Goal: Task Accomplishment & Management: Manage account settings

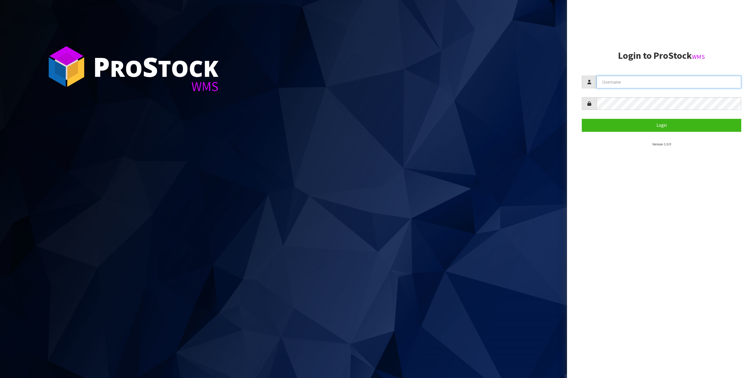
click at [663, 77] on input "text" at bounding box center [669, 82] width 145 height 13
type input "zubairmoolla"
click at [582, 119] on button "Login" at bounding box center [662, 125] width 160 height 13
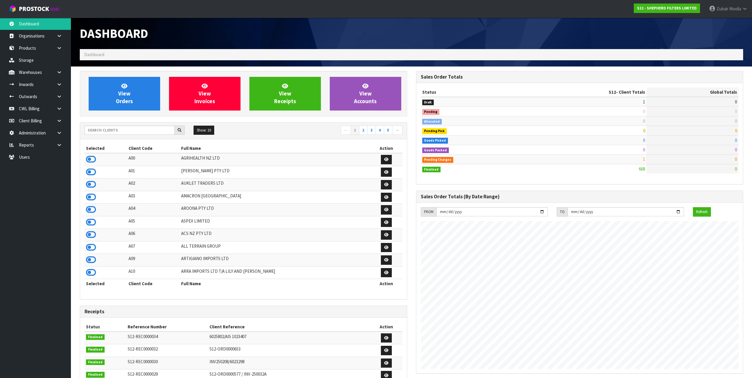
scroll to position [295011, 295065]
click at [93, 159] on icon at bounding box center [91, 159] width 10 height 9
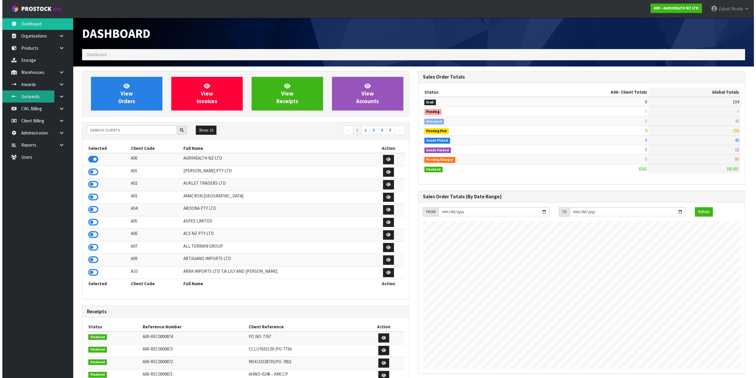
scroll to position [448, 336]
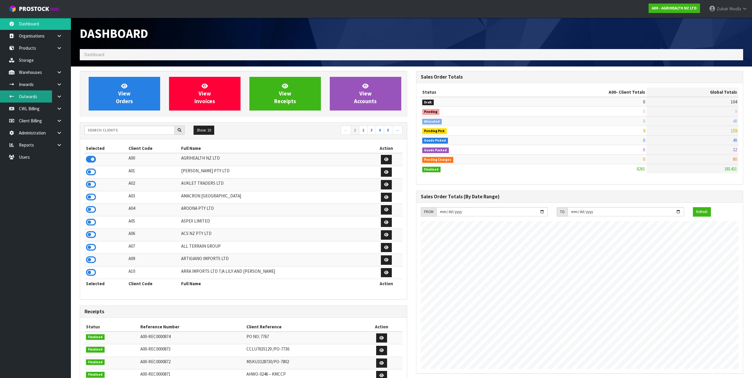
click at [41, 99] on link "Outwards" at bounding box center [35, 96] width 71 height 12
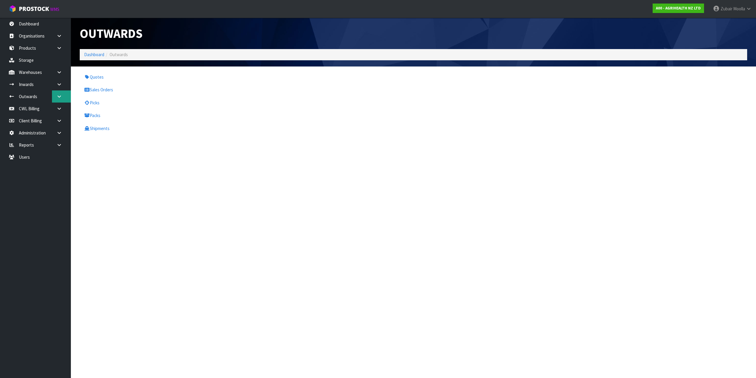
click at [63, 96] on link at bounding box center [61, 96] width 19 height 12
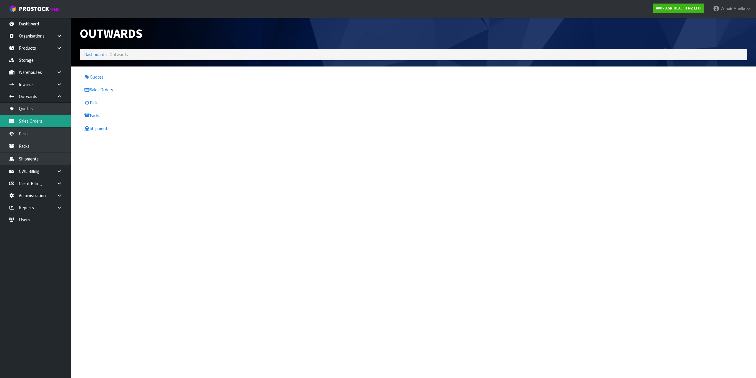
click at [44, 123] on link "Sales Orders" at bounding box center [35, 121] width 71 height 12
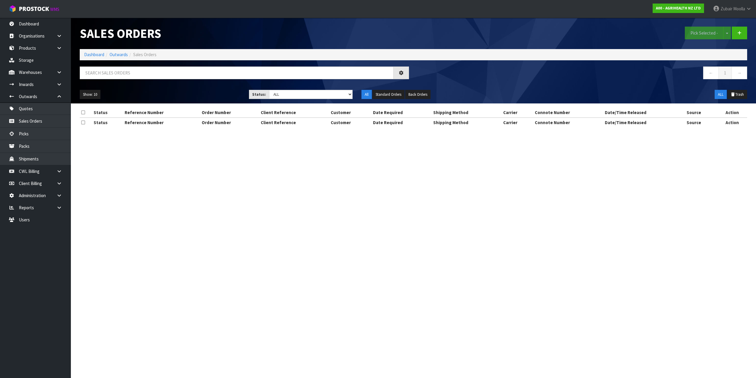
click at [329, 28] on h1 "Sales Orders" at bounding box center [244, 34] width 329 height 14
click at [110, 68] on input "text" at bounding box center [237, 72] width 314 height 13
paste input "A00-ORD0008464"
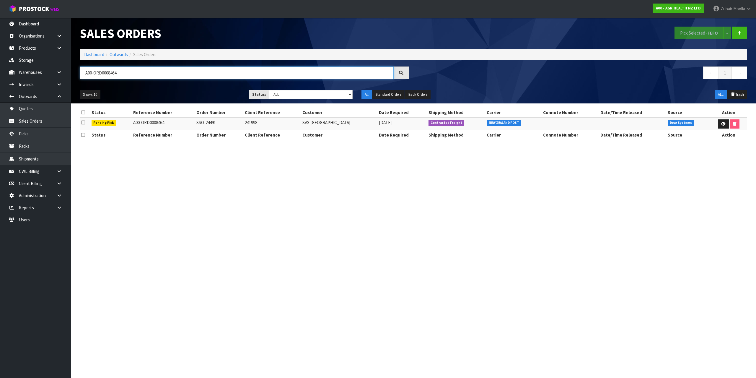
type input "A00-ORD0008464"
drag, startPoint x: 84, startPoint y: 118, endPoint x: 273, endPoint y: 7, distance: 219.0
click at [140, 134] on table "Status Reference Number Order Number Client Reference Customer Date Required Sh…" at bounding box center [414, 124] width 668 height 32
click at [485, 78] on nav "← 1 →" at bounding box center [582, 73] width 329 height 14
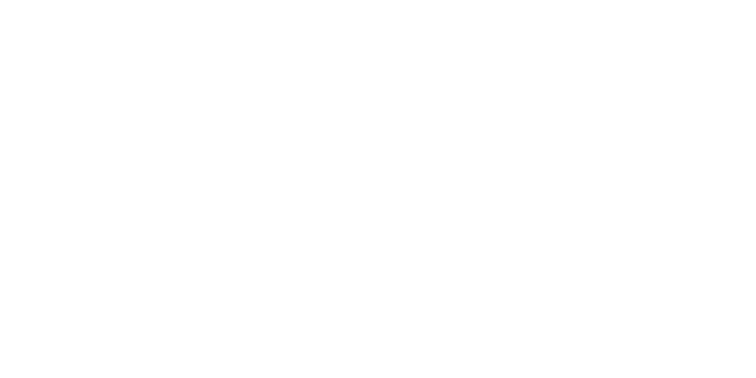
click at [179, 287] on section at bounding box center [378, 189] width 756 height 378
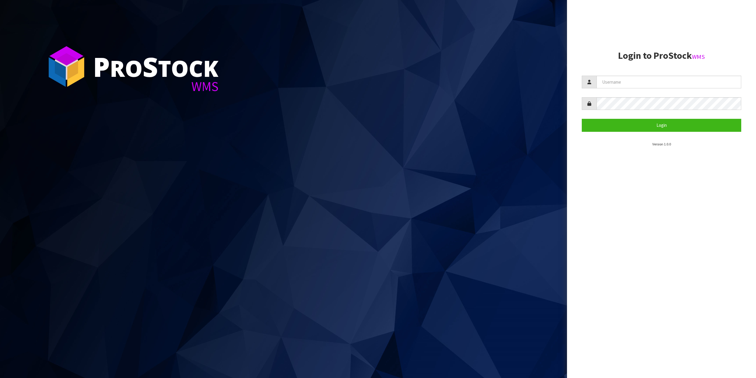
drag, startPoint x: 634, startPoint y: 61, endPoint x: 626, endPoint y: 95, distance: 34.2
click at [634, 62] on section "Login to ProStock WMS Login Version 1.0.0" at bounding box center [662, 99] width 160 height 96
drag, startPoint x: 626, startPoint y: 95, endPoint x: 626, endPoint y: 91, distance: 3.6
click at [626, 92] on form "Login" at bounding box center [662, 104] width 160 height 56
click at [628, 85] on input "text" at bounding box center [669, 82] width 145 height 13
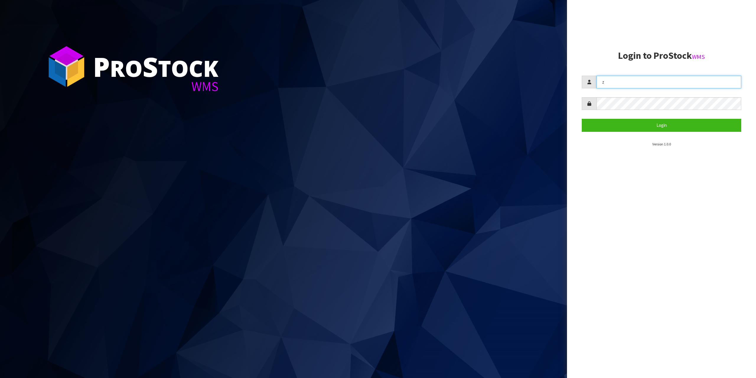
type input "zubairmoolla"
click at [631, 111] on form "zubairmoolla Login" at bounding box center [662, 104] width 160 height 56
click at [582, 119] on button "Login" at bounding box center [662, 125] width 160 height 13
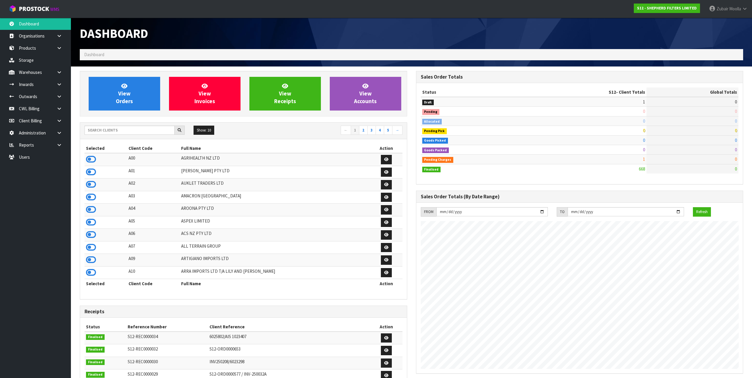
scroll to position [390, 336]
click at [65, 103] on link at bounding box center [61, 109] width 19 height 12
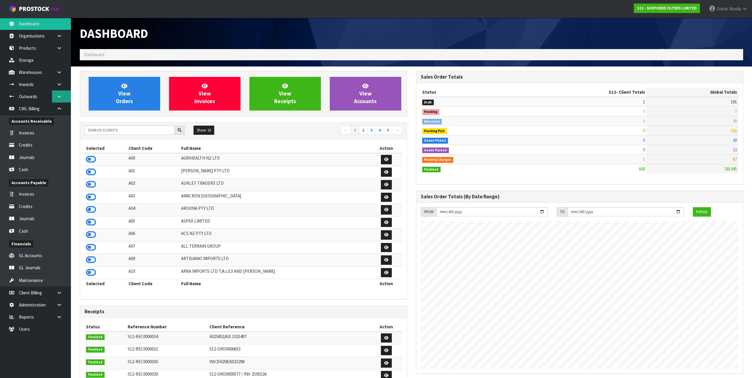
click at [64, 95] on link at bounding box center [61, 96] width 19 height 12
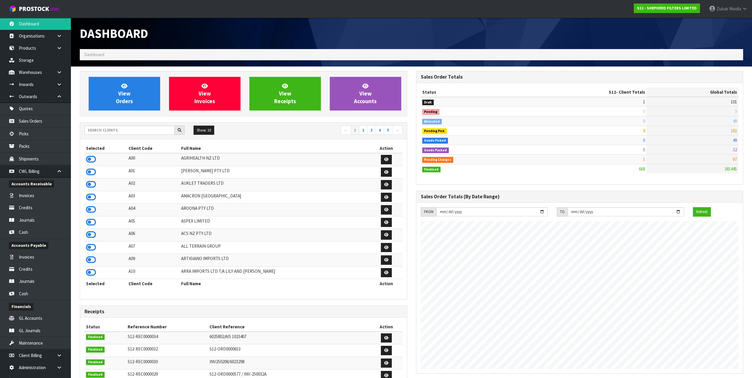
click at [169, 268] on td "A10" at bounding box center [153, 272] width 53 height 13
drag, startPoint x: 87, startPoint y: 160, endPoint x: 139, endPoint y: 173, distance: 54.0
click at [89, 160] on icon at bounding box center [91, 159] width 10 height 9
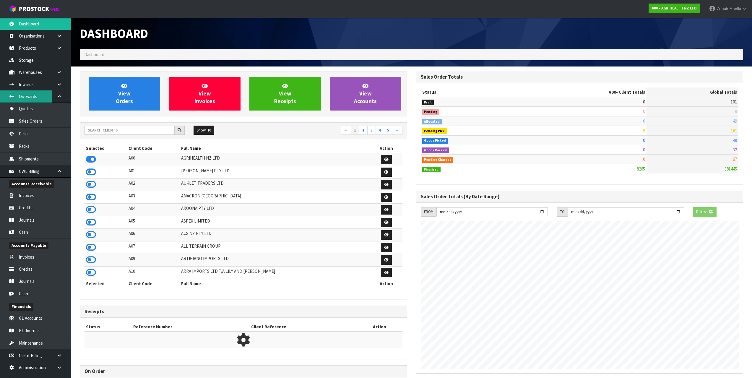
scroll to position [448, 336]
drag, startPoint x: 31, startPoint y: 97, endPoint x: 37, endPoint y: 93, distance: 6.8
click at [32, 97] on link "Outwards" at bounding box center [35, 96] width 71 height 12
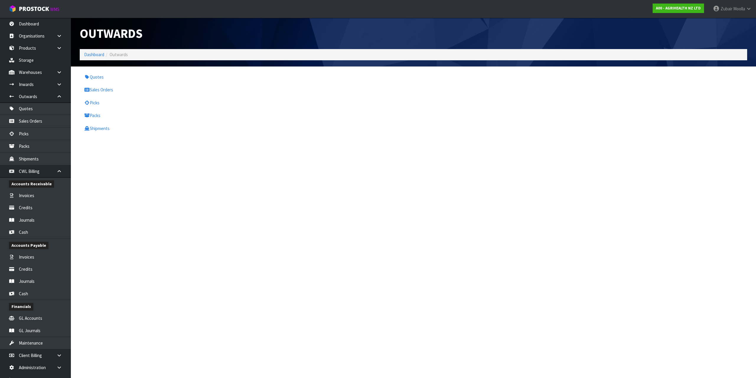
click at [118, 96] on ul "Quotes Sales Orders Picks Packs Shipments" at bounding box center [160, 103] width 160 height 64
click at [119, 92] on link "Sales Orders" at bounding box center [160, 90] width 160 height 12
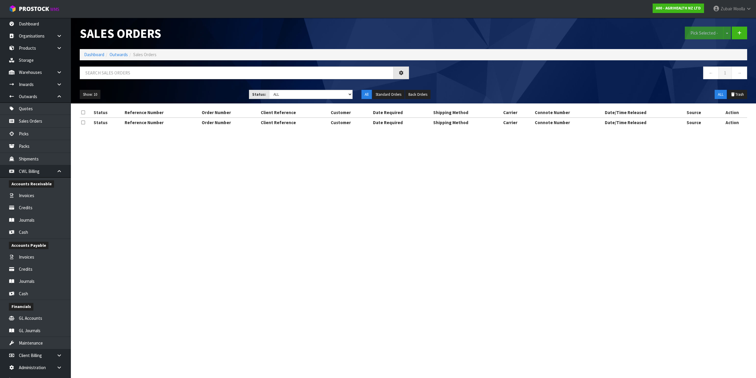
click at [452, 39] on div "Pick Selected - Split button! FIFO - First In First Out FEFO - First Expired Fi…" at bounding box center [583, 33] width 338 height 30
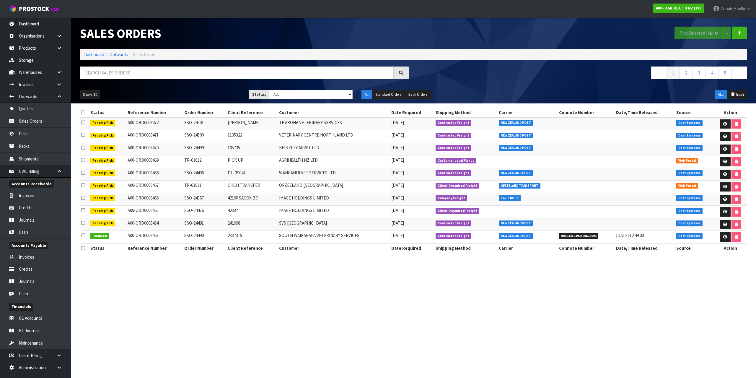
click at [157, 120] on td "A00-ORD0008472" at bounding box center [154, 124] width 57 height 13
drag, startPoint x: 125, startPoint y: 232, endPoint x: 226, endPoint y: 235, distance: 101.1
click at [226, 235] on tr "Finalised A00-ORD0008463 SSO-24490 2337315 SOUTH WAIRARAPA VETERINARY SERVICES …" at bounding box center [414, 237] width 668 height 13
click at [723, 236] on icon at bounding box center [725, 237] width 4 height 4
drag, startPoint x: 684, startPoint y: 331, endPoint x: 682, endPoint y: 324, distance: 7.1
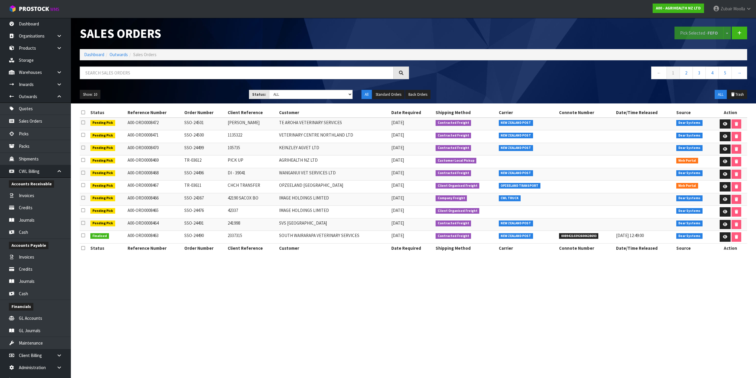
click at [684, 330] on section "Sales Orders Pick Selected - FEFO Split button! FIFO - First In First Out FEFO …" at bounding box center [378, 189] width 756 height 378
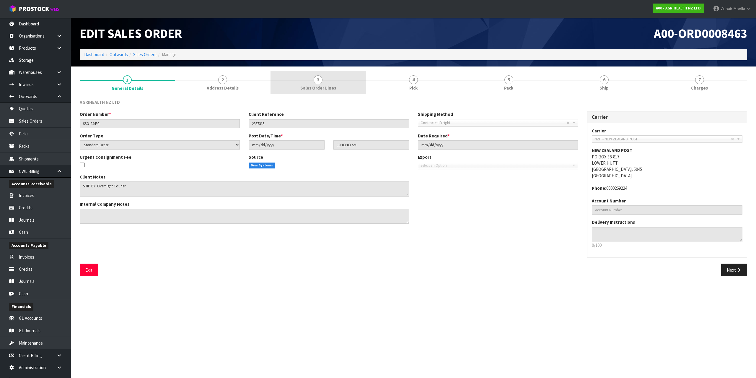
click at [318, 84] on span "3" at bounding box center [318, 79] width 9 height 9
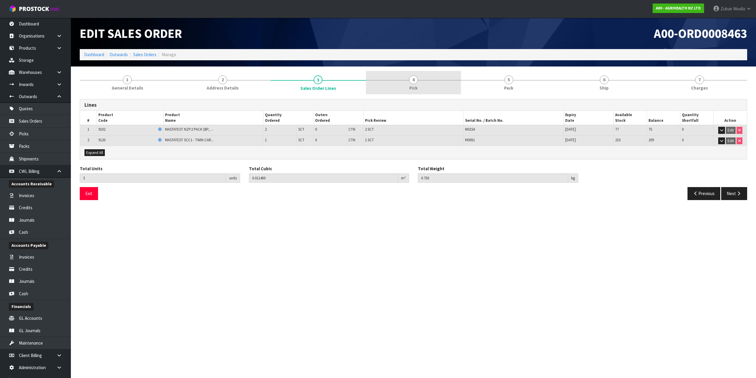
click at [400, 85] on link "4 Pick" at bounding box center [413, 82] width 95 height 23
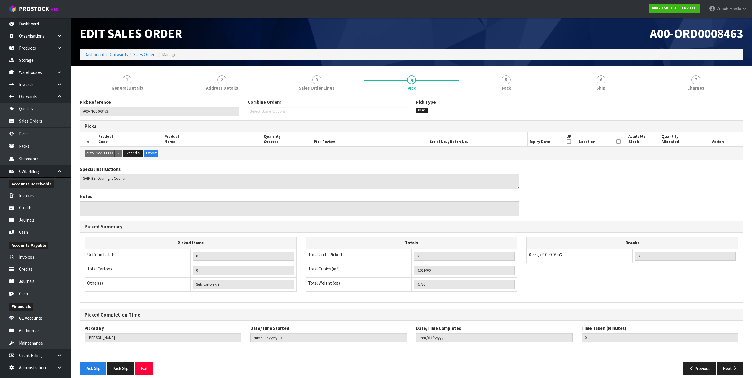
click at [434, 35] on h1 "A00-ORD0008463" at bounding box center [579, 34] width 327 height 14
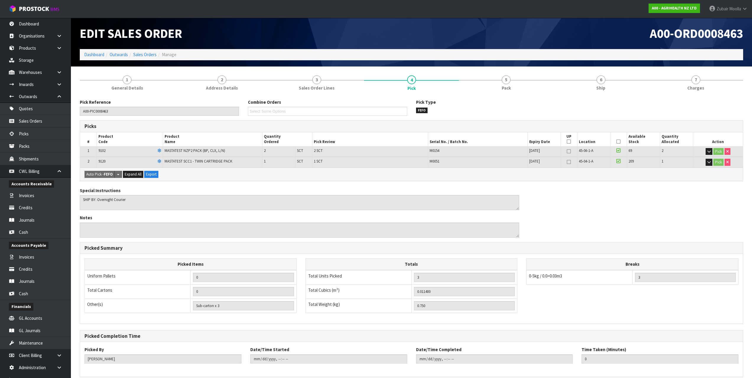
scroll to position [11, 0]
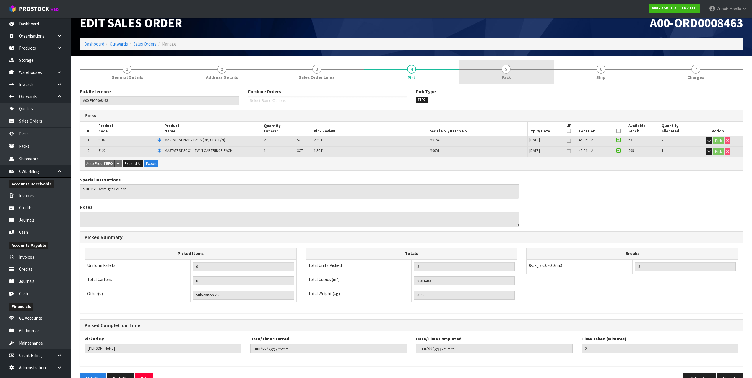
click at [515, 69] on link "5 Pack" at bounding box center [506, 71] width 95 height 23
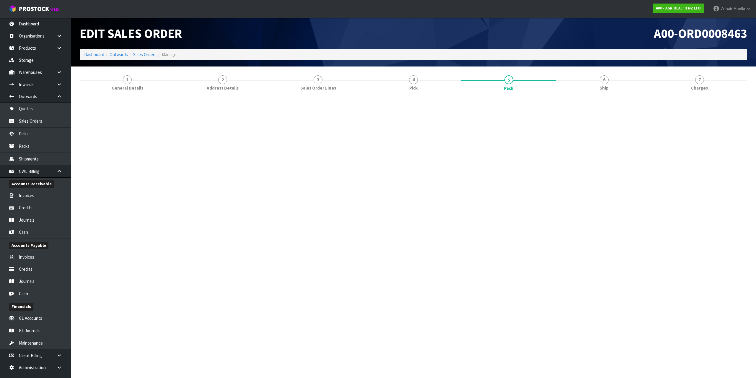
click at [521, 37] on h1 "A00-ORD0008463" at bounding box center [582, 34] width 329 height 14
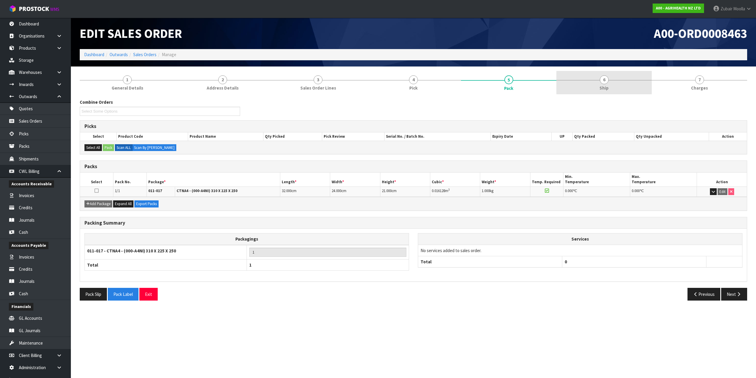
click at [614, 90] on link "6 Ship" at bounding box center [604, 82] width 95 height 23
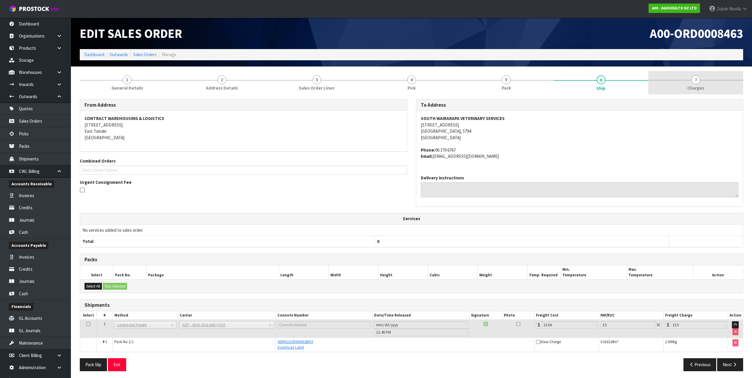
drag, startPoint x: 684, startPoint y: 72, endPoint x: 683, endPoint y: 76, distance: 4.2
click at [683, 74] on section "1 General Details 2 Address Details 3 Sales Order Lines 4 Pick 5 Pack 6 Ship 7 …" at bounding box center [411, 222] width 681 height 313
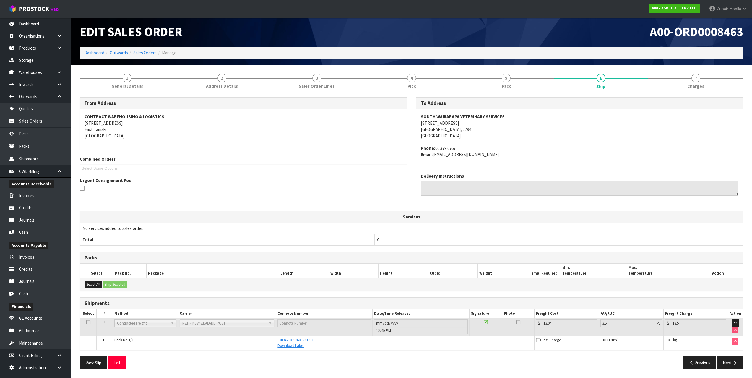
scroll to position [2, 0]
click at [425, 279] on div "Select All Ship Selected" at bounding box center [411, 283] width 663 height 13
click at [488, 95] on div "From Address CONTRACT WAREHOUSING & LOGISTICS 17 Allens Road East Tamaki Auckla…" at bounding box center [411, 232] width 663 height 281
click at [501, 77] on link "5 Pack" at bounding box center [506, 80] width 95 height 23
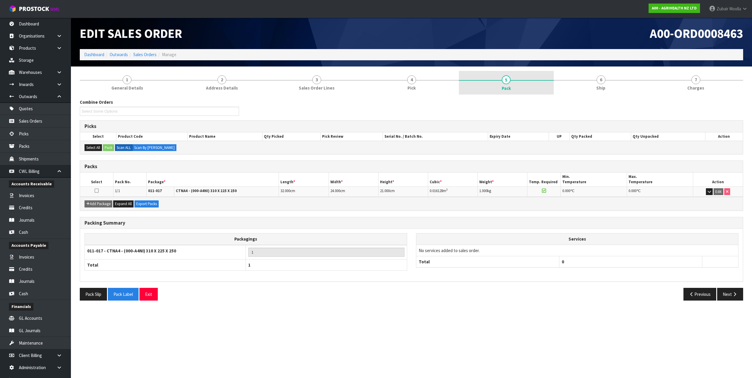
scroll to position [0, 0]
click at [498, 232] on div "Packagings 011-017 - CTNA4 - (000-A4NI) 310 X 225 X 250 1 Total 1 Services No s…" at bounding box center [413, 255] width 667 height 53
drag, startPoint x: 521, startPoint y: 201, endPoint x: 524, endPoint y: 210, distance: 9.1
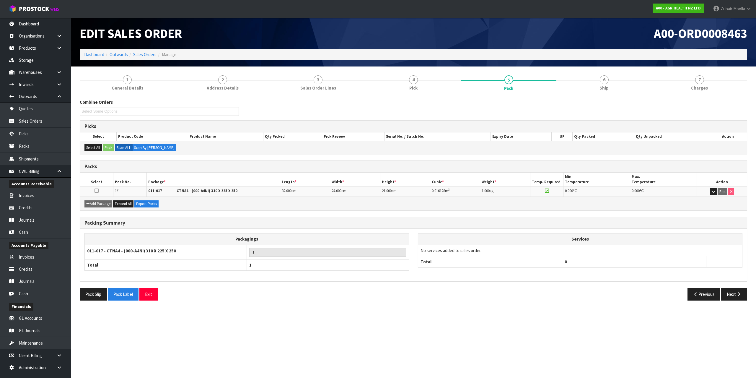
click at [524, 210] on div "Add Package Expand All Export Packs" at bounding box center [413, 203] width 667 height 13
click at [523, 209] on div "Add Package Expand All Export Packs" at bounding box center [413, 203] width 667 height 13
drag, startPoint x: 522, startPoint y: 209, endPoint x: 330, endPoint y: 230, distance: 192.8
click at [330, 230] on div "Packagings 011-017 - CTNA4 - (000-A4NI) 310 X 225 X 250 1 Total 1 Services No s…" at bounding box center [413, 255] width 667 height 53
click at [237, 166] on h3 "Packs" at bounding box center [413, 167] width 658 height 6
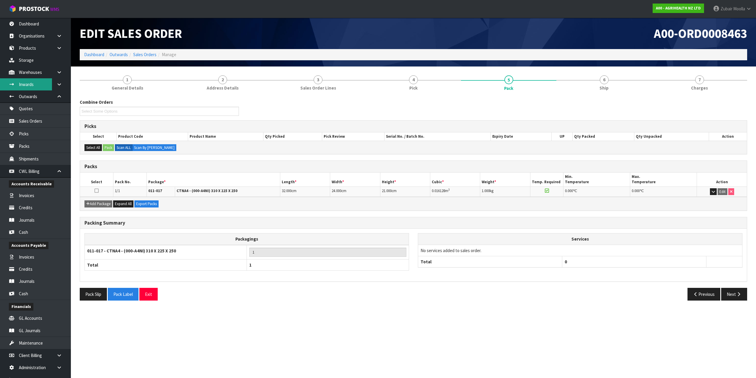
drag, startPoint x: 34, startPoint y: 81, endPoint x: 38, endPoint y: 80, distance: 5.0
click at [34, 81] on link "Inwards" at bounding box center [35, 84] width 71 height 12
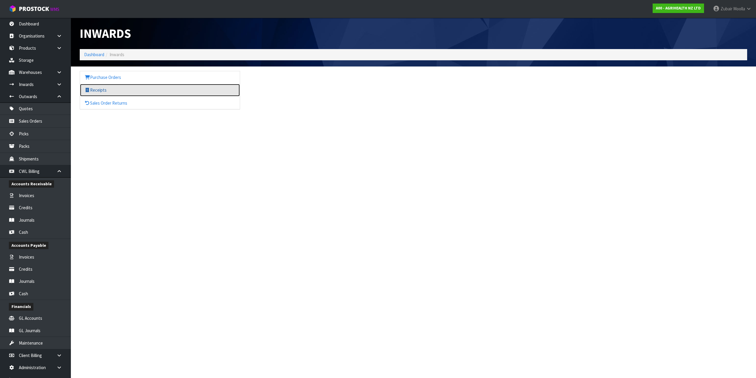
click at [107, 87] on link "Receipts" at bounding box center [160, 90] width 160 height 12
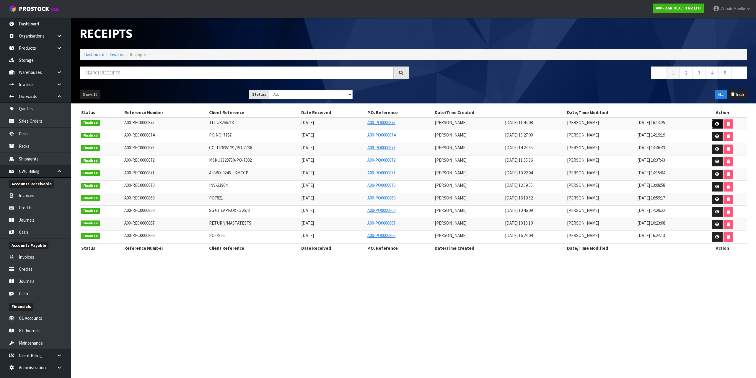
click at [713, 120] on link at bounding box center [717, 123] width 11 height 9
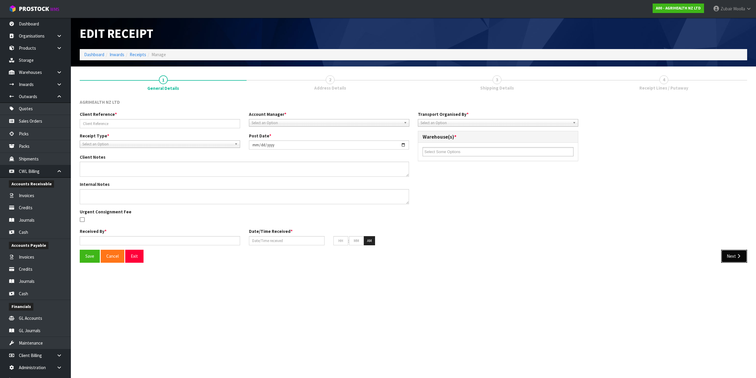
click at [739, 254] on icon "button" at bounding box center [739, 256] width 6 height 4
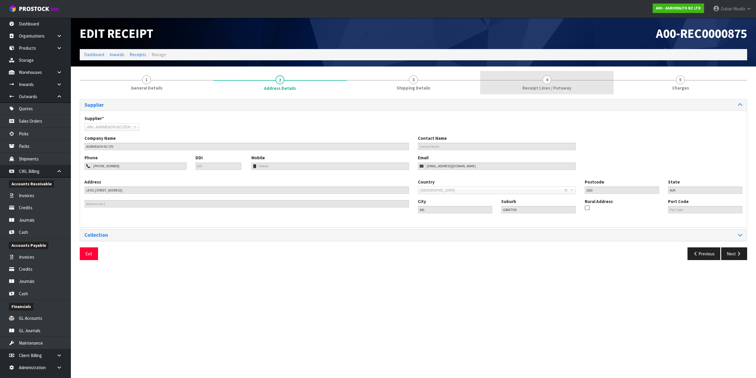
click at [538, 90] on span "Receipt Lines / Putaway" at bounding box center [547, 88] width 49 height 6
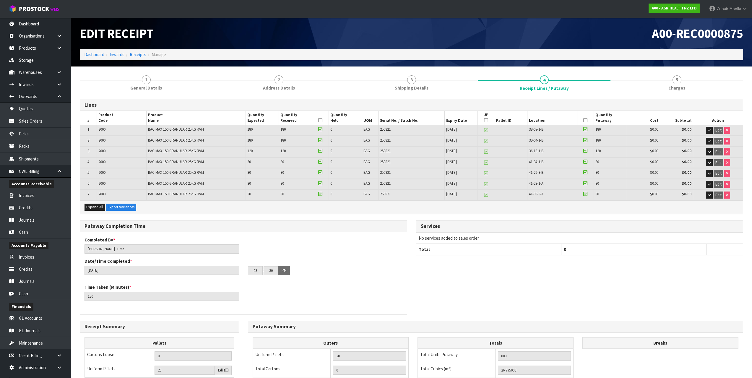
click at [416, 63] on div "Edit Receipt A00-REC0000875 Dashboard Inwards Receipts Manage" at bounding box center [411, 42] width 672 height 49
drag, startPoint x: 417, startPoint y: 83, endPoint x: 440, endPoint y: 45, distance: 44.6
click at [418, 82] on link "3 Shipping Details" at bounding box center [411, 82] width 133 height 23
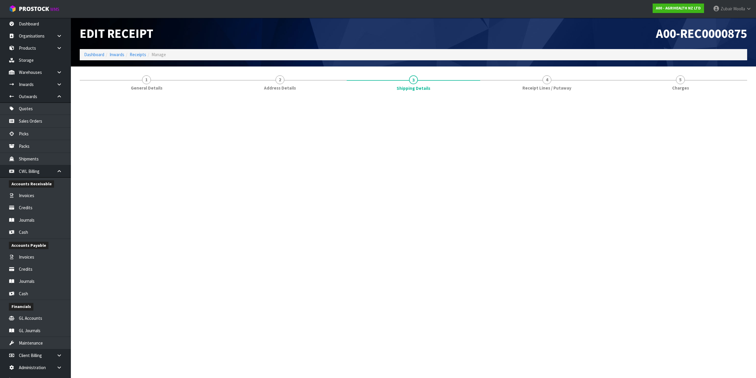
click at [489, 24] on div "A00-REC0000875" at bounding box center [583, 33] width 338 height 31
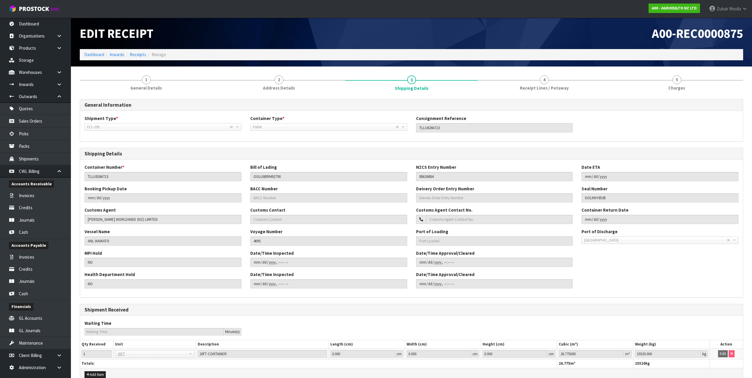
click at [482, 26] on div "A00-REC0000875" at bounding box center [579, 33] width 336 height 31
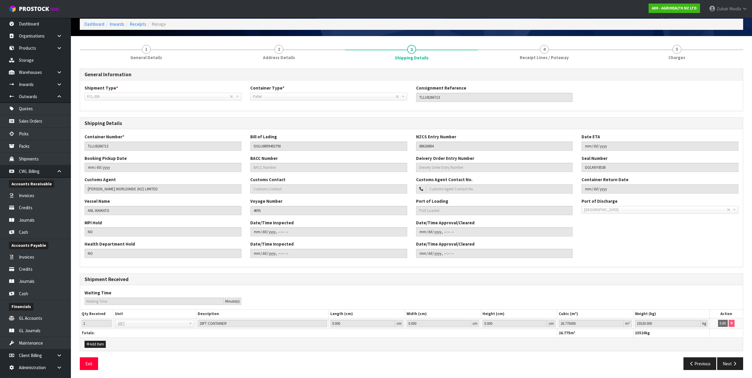
scroll to position [31, 0]
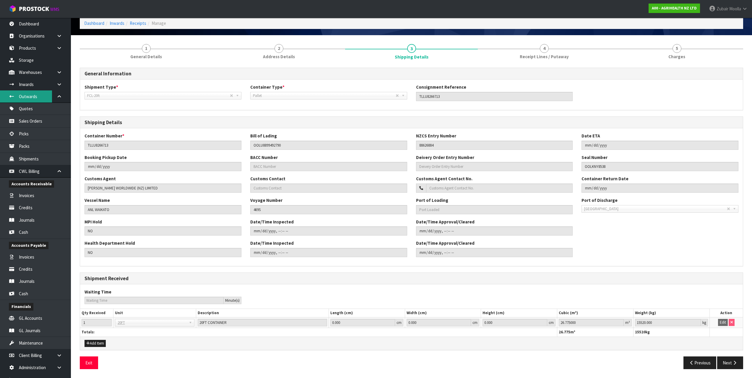
drag, startPoint x: 427, startPoint y: 190, endPoint x: 30, endPoint y: 97, distance: 407.7
click at [30, 97] on link "Outwards" at bounding box center [35, 96] width 71 height 12
click at [26, 121] on link "Sales Orders" at bounding box center [35, 121] width 71 height 12
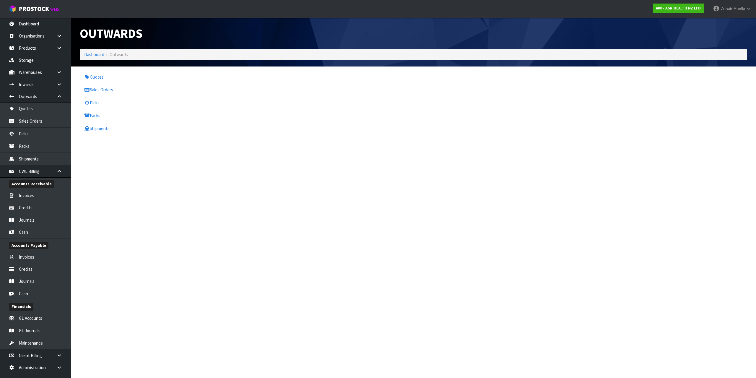
click at [364, 84] on div "Quotes Sales Orders Picks Packs Shipments" at bounding box center [413, 103] width 676 height 64
click at [102, 92] on link "Sales Orders" at bounding box center [160, 90] width 160 height 12
drag, startPoint x: 102, startPoint y: 92, endPoint x: 196, endPoint y: 45, distance: 105.2
click at [103, 92] on link "Sales Orders" at bounding box center [160, 90] width 160 height 12
click at [390, 14] on nav "Toggle navigation ProStock WMS A00 - AGRIHEALTH NZ LTD Zubair Moolla Logout" at bounding box center [378, 9] width 756 height 18
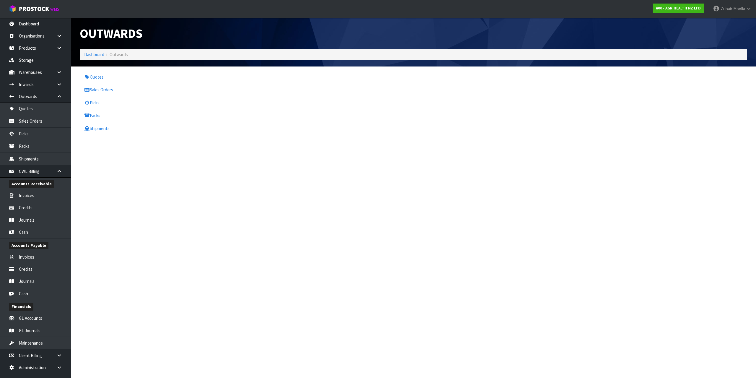
click at [563, 94] on div "Quotes Sales Orders Picks Packs Shipments" at bounding box center [413, 103] width 676 height 64
click at [539, 222] on section "Outwards Dashboard Outwards Quotes Sales Orders Picks Packs Shipments" at bounding box center [378, 189] width 756 height 378
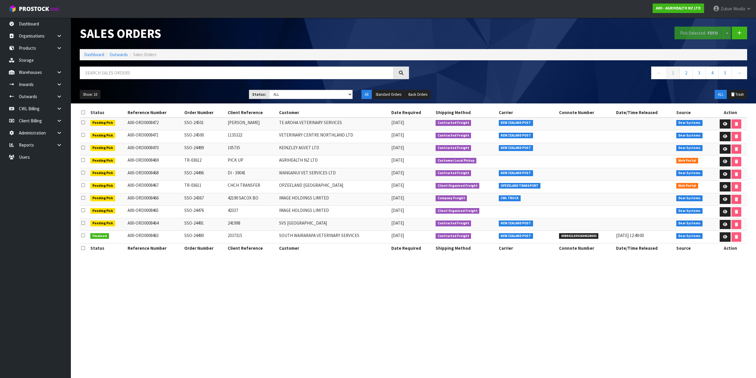
drag, startPoint x: 616, startPoint y: 304, endPoint x: 627, endPoint y: 310, distance: 12.7
click at [627, 310] on section "Sales Orders Pick Selected - FEFO Split button! FIFO - First In First Out FEFO …" at bounding box center [378, 189] width 756 height 378
click at [721, 240] on link at bounding box center [725, 236] width 11 height 9
click at [716, 292] on section "Sales Orders Pick Selected - FEFO Split button! FIFO - First In First Out FEFO …" at bounding box center [378, 189] width 756 height 378
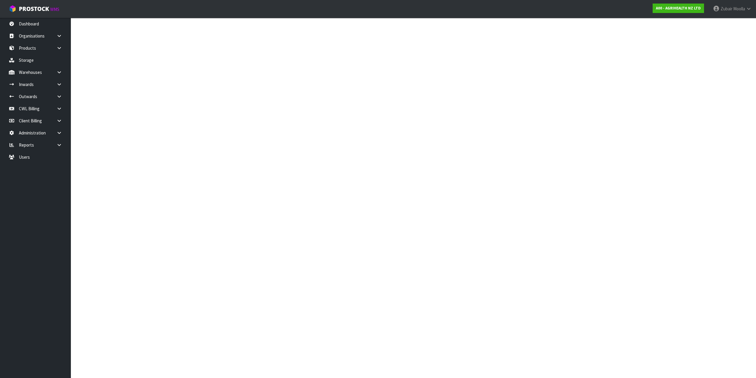
click at [716, 292] on section at bounding box center [378, 189] width 756 height 378
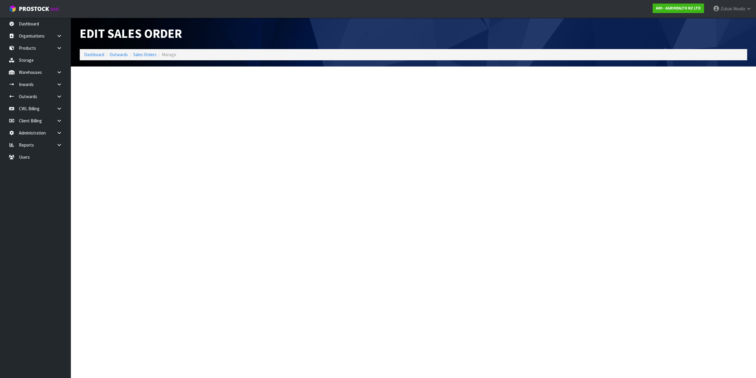
click at [673, 172] on section "Edit Sales Order Dashboard Outwards Sales Orders Manage" at bounding box center [378, 189] width 756 height 378
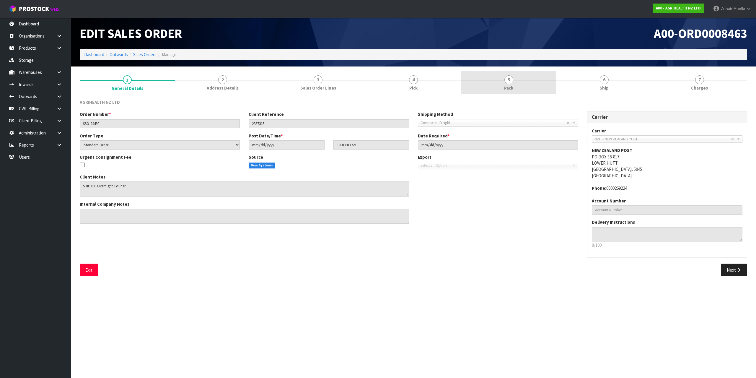
drag, startPoint x: 544, startPoint y: 89, endPoint x: 500, endPoint y: 84, distance: 44.3
click at [526, 89] on link "5 Pack" at bounding box center [508, 82] width 95 height 23
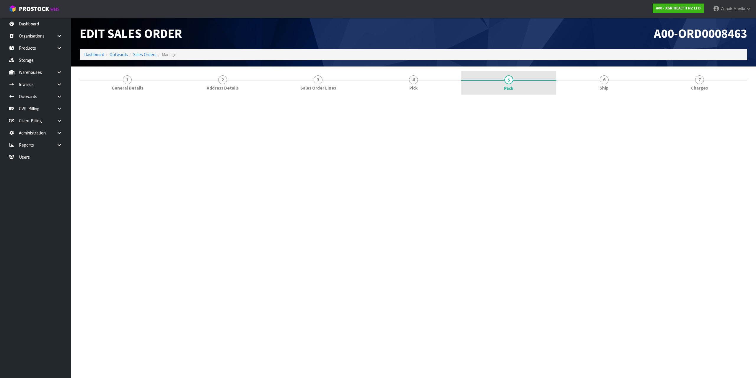
click at [500, 84] on link "5 Pack" at bounding box center [508, 83] width 95 height 24
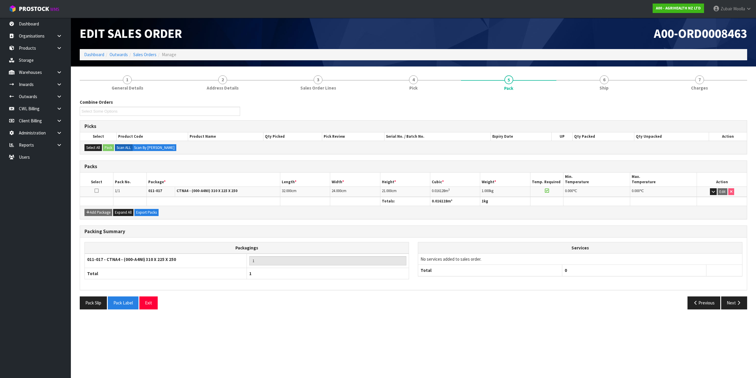
click at [540, 39] on h1 "A00-ORD0008463" at bounding box center [582, 34] width 329 height 14
click at [474, 178] on th "Cubic *" at bounding box center [455, 180] width 50 height 14
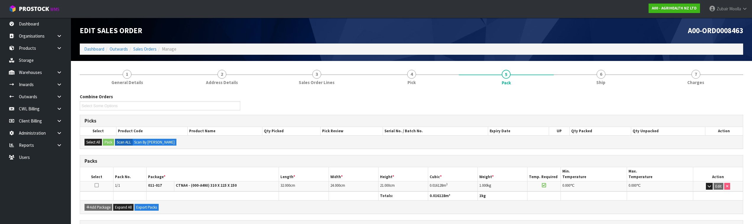
click at [559, 192] on th at bounding box center [543, 195] width 33 height 9
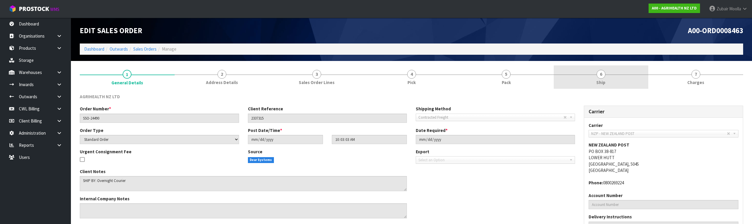
click at [614, 79] on link "6 Ship" at bounding box center [601, 76] width 95 height 23
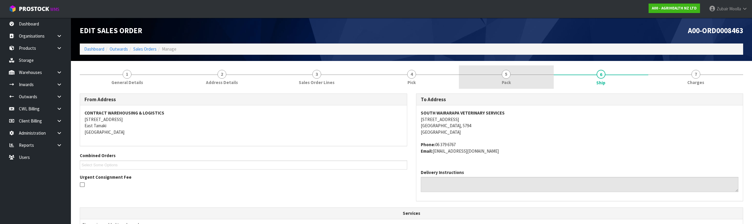
click at [482, 69] on link "5 Pack" at bounding box center [506, 76] width 95 height 23
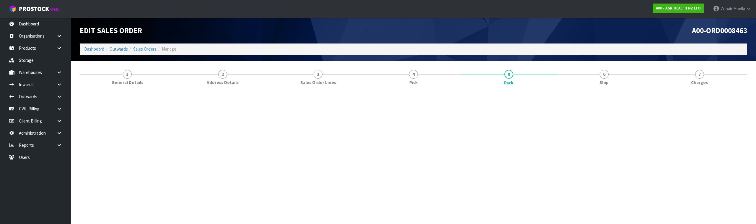
click at [541, 49] on ol "Dashboard Outwards Sales Orders Manage" at bounding box center [414, 48] width 668 height 11
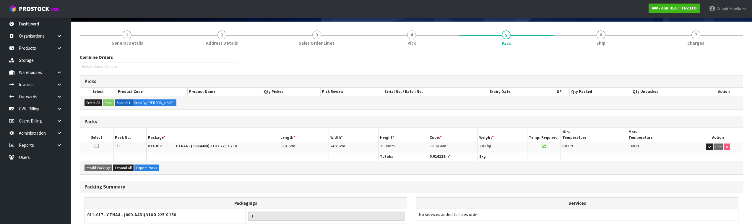
scroll to position [89, 0]
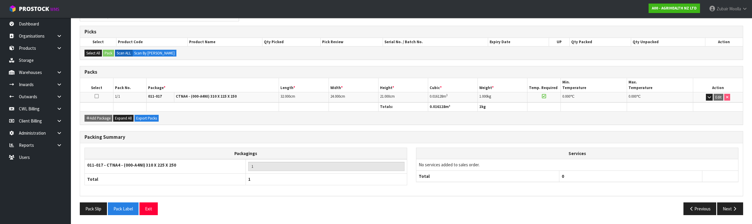
click at [500, 175] on th "Total" at bounding box center [487, 175] width 143 height 11
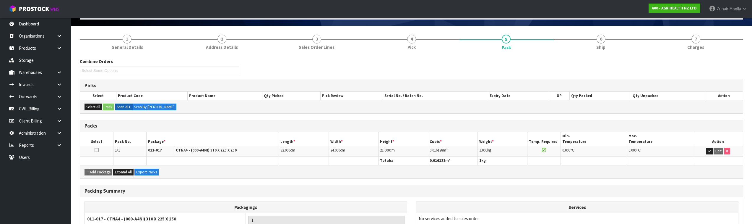
scroll to position [0, 0]
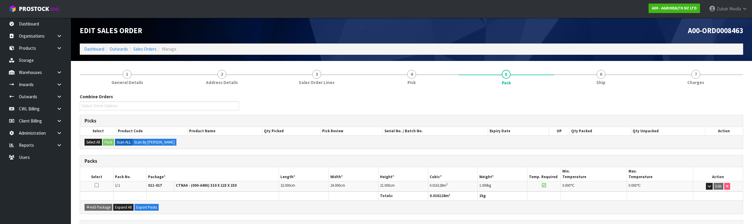
click at [501, 190] on td "1.000 kg" at bounding box center [503, 186] width 50 height 10
click at [146, 48] on link "Sales Orders" at bounding box center [144, 49] width 23 height 6
click at [147, 45] on ol "Dashboard Outwards Sales Orders Manage" at bounding box center [411, 48] width 663 height 11
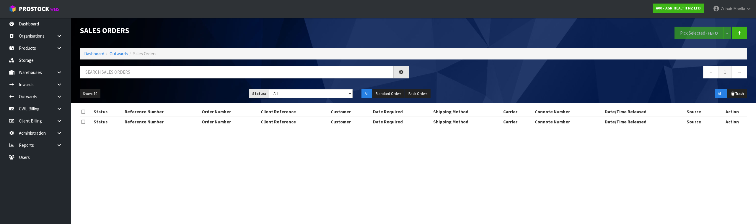
click at [147, 98] on ul "Show: 10 5 10 25 50" at bounding box center [160, 93] width 160 height 9
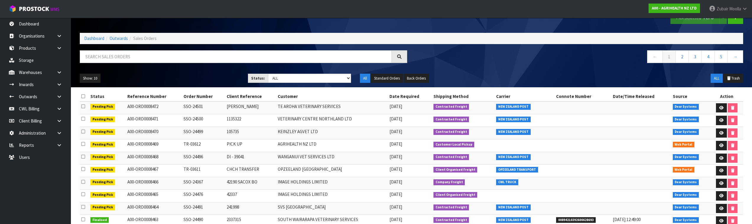
scroll to position [39, 0]
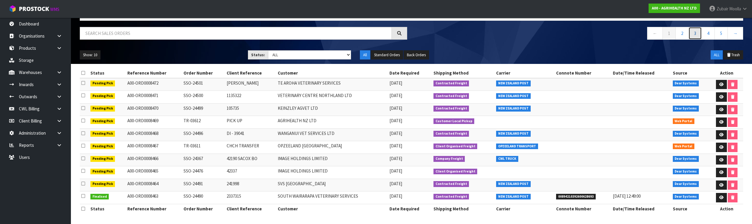
click at [694, 31] on link "3" at bounding box center [694, 33] width 13 height 13
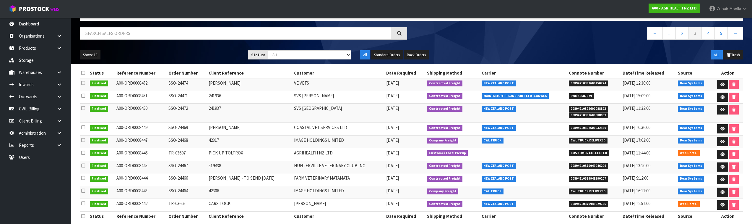
click at [658, 112] on tr "Finalised A00-ORD0008450 SSO-24472 241937 SVS PALMERSTON NORTH 15/09/2025 Contr…" at bounding box center [411, 112] width 663 height 19
click at [718, 108] on link at bounding box center [722, 109] width 11 height 9
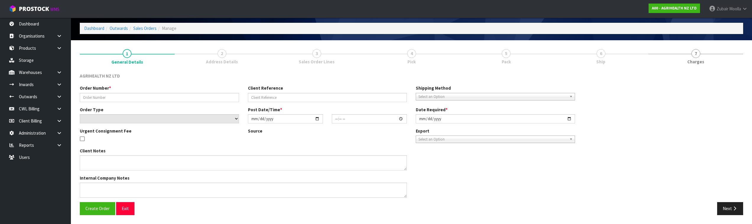
scroll to position [21, 0]
type input "SSO-24472"
type input "241937"
select select "number:0"
type input "2025-09-15"
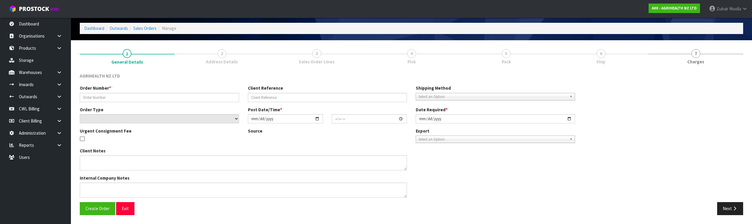
type input "09:26:20.000"
type input "2025-09-15"
type textarea "SHIP BY: Overnight Courier"
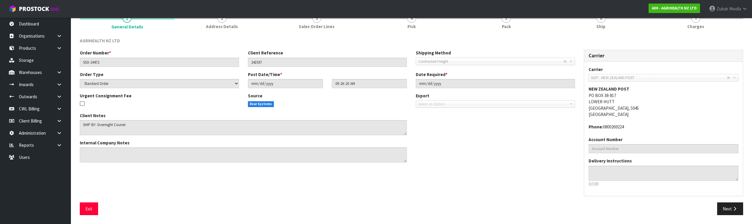
click at [526, 56] on div "Shipping Method Client Local Pickup Customer Local Pickup Company Freight Contr…" at bounding box center [495, 57] width 168 height 15
click at [512, 30] on link "5 Pack" at bounding box center [506, 20] width 95 height 23
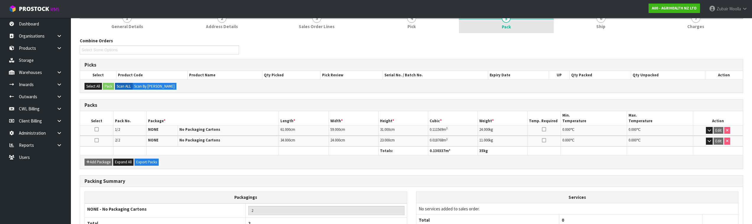
scroll to position [100, 0]
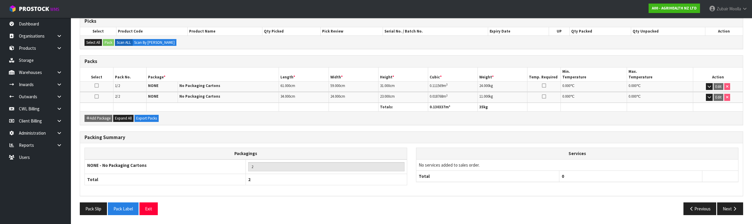
drag, startPoint x: 444, startPoint y: 117, endPoint x: 473, endPoint y: 120, distance: 28.8
click at [473, 120] on div "Add Package Expand All Export Packs" at bounding box center [411, 117] width 663 height 13
click at [446, 108] on th "0.130337 m³" at bounding box center [453, 107] width 50 height 9
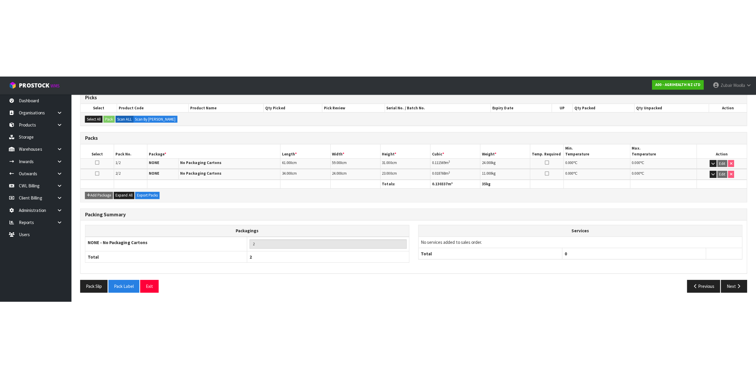
scroll to position [0, 0]
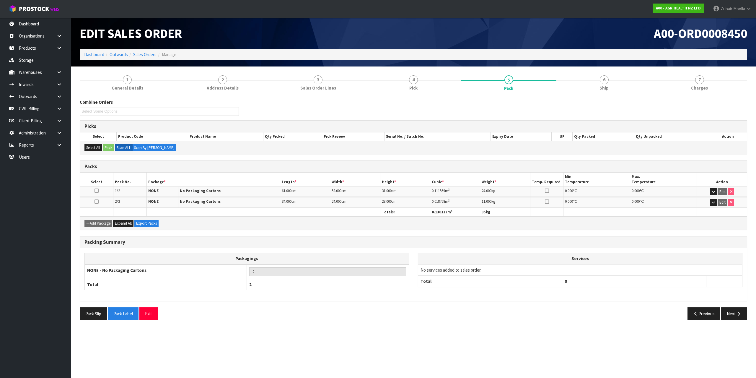
click at [671, 219] on div "Add Package Expand All Export Packs" at bounding box center [413, 222] width 667 height 13
click at [472, 218] on div "Add Package Expand All Export Packs" at bounding box center [413, 222] width 667 height 13
drag, startPoint x: 473, startPoint y: 213, endPoint x: 464, endPoint y: 181, distance: 32.8
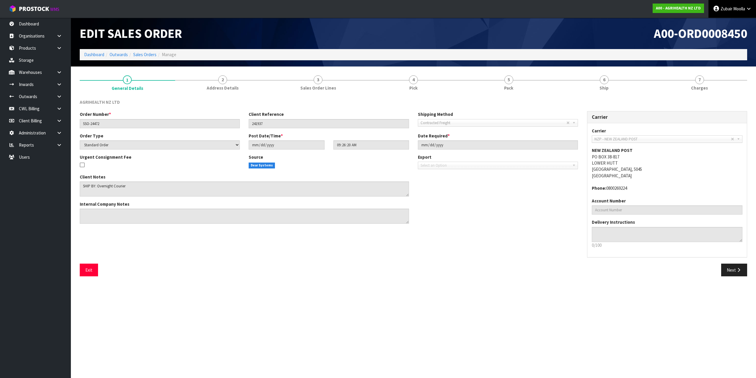
click at [741, 12] on link "[PERSON_NAME]" at bounding box center [733, 9] width 48 height 18
click at [374, 24] on div "Edit Sales Order" at bounding box center [244, 33] width 338 height 31
click at [39, 100] on link "Outwards" at bounding box center [35, 96] width 71 height 12
click at [215, 38] on h1 "Edit Sales Order" at bounding box center [244, 34] width 329 height 14
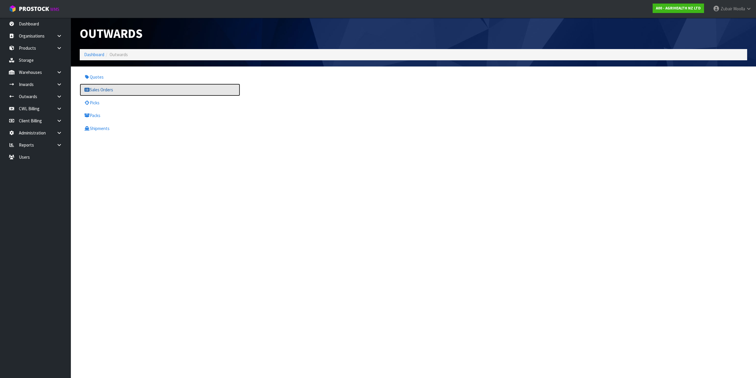
click at [107, 88] on link "Sales Orders" at bounding box center [160, 90] width 160 height 12
click at [293, 43] on div "Outwards" at bounding box center [244, 33] width 338 height 31
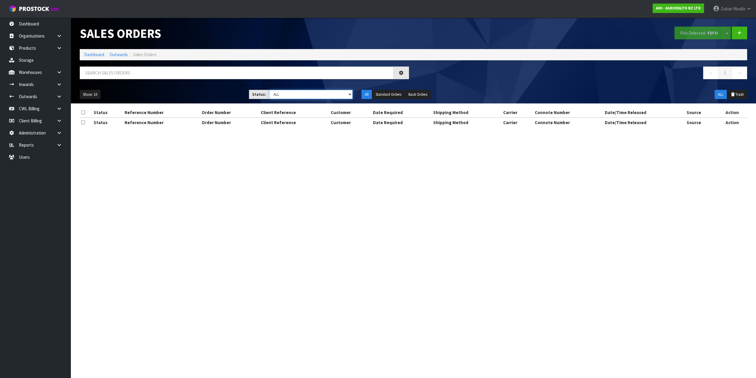
click at [348, 96] on select "Draft Pending Allocated Pending Pick Goods Picked Goods Packed Pending Charges …" at bounding box center [311, 94] width 84 height 9
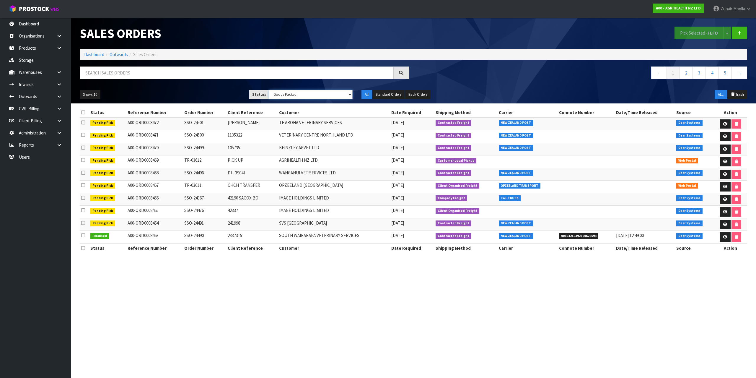
click at [269, 90] on select "Draft Pending Allocated Pending Pick Goods Picked Goods Packed Pending Charges …" at bounding box center [311, 94] width 84 height 9
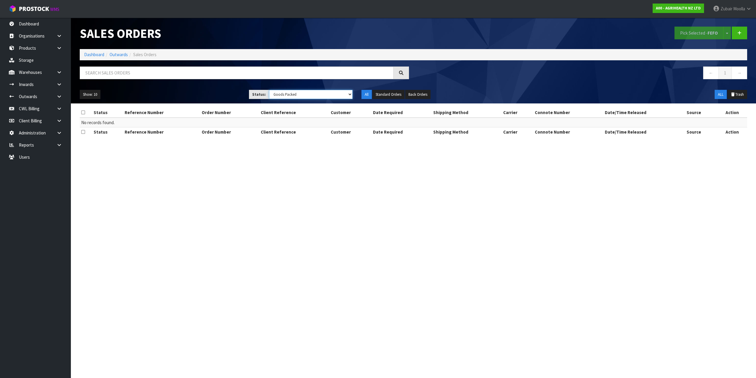
click at [318, 93] on select "Draft Pending Allocated Pending Pick Goods Picked Goods Packed Pending Charges …" at bounding box center [311, 94] width 84 height 9
select select "string:4"
click at [269, 90] on select "Draft Pending Allocated Pending Pick Goods Picked Goods Packed Pending Charges …" at bounding box center [311, 94] width 84 height 9
click at [307, 123] on td "No records found." at bounding box center [414, 123] width 668 height 10
click at [64, 21] on link "Dashboard" at bounding box center [35, 24] width 71 height 12
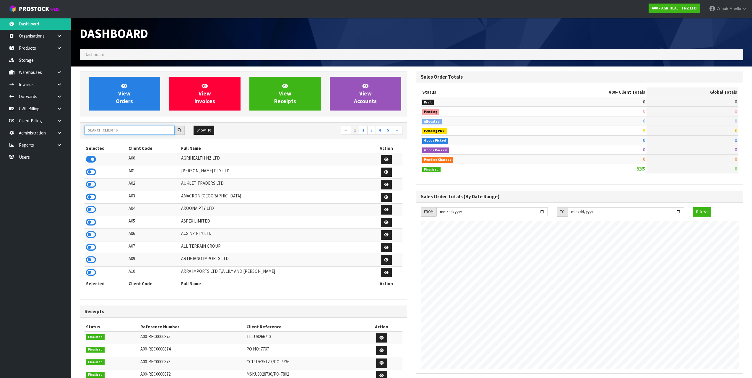
scroll to position [448, 336]
click at [134, 126] on input "text" at bounding box center [129, 130] width 90 height 9
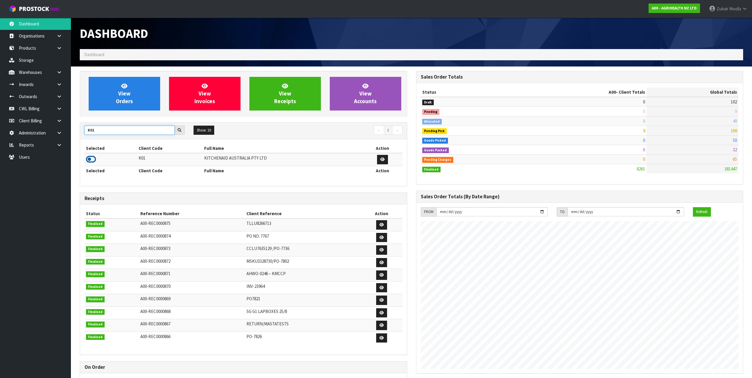
type input "K01"
click at [92, 161] on icon at bounding box center [91, 159] width 10 height 9
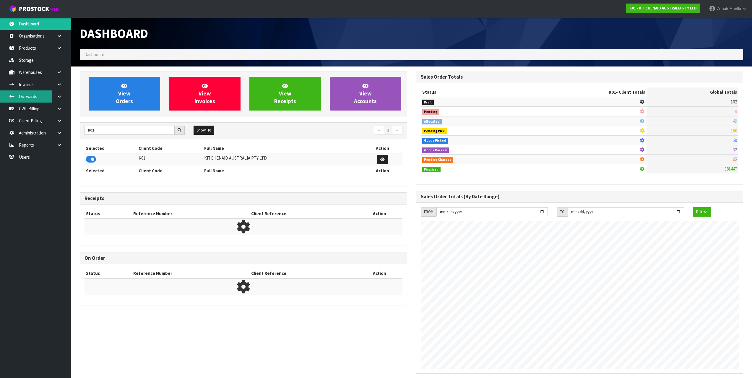
click at [40, 100] on link "Outwards" at bounding box center [35, 96] width 71 height 12
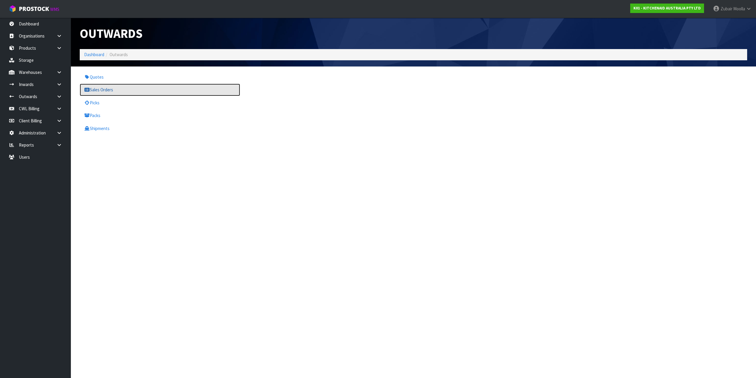
click at [141, 88] on link "Sales Orders" at bounding box center [160, 90] width 160 height 12
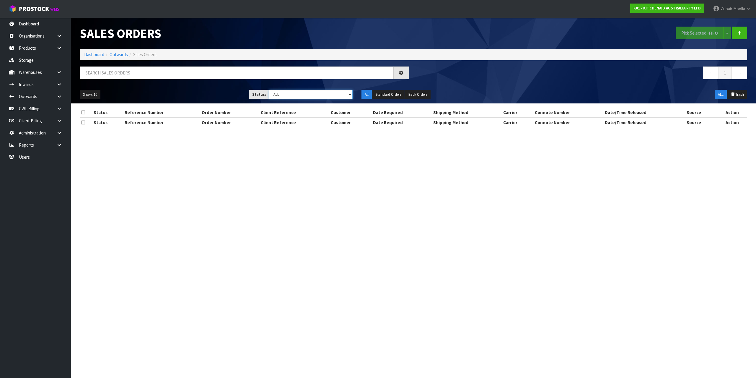
click at [340, 93] on select "Draft Pending Allocated Pending Pick Goods Picked Goods Packed Pending Charges …" at bounding box center [311, 94] width 84 height 9
select select "string:4"
click at [269, 90] on select "Draft Pending Allocated Pending Pick Goods Picked Goods Packed Pending Charges …" at bounding box center [311, 94] width 84 height 9
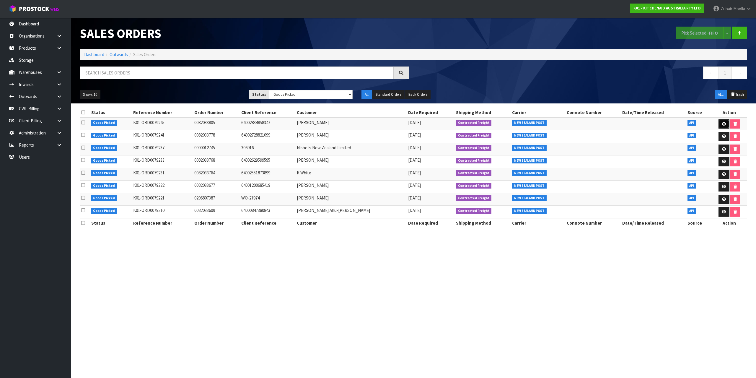
click at [722, 125] on icon at bounding box center [724, 124] width 4 height 4
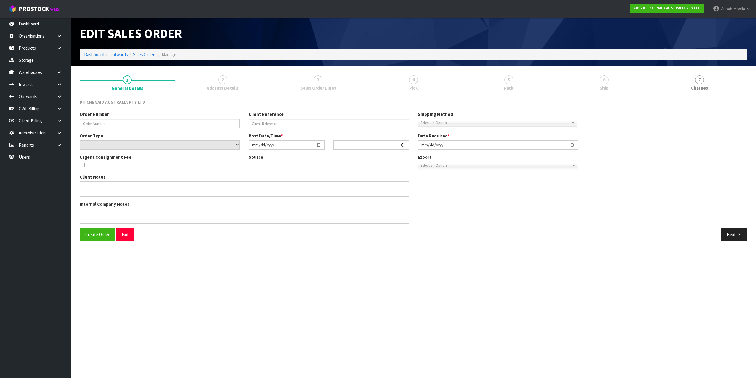
type input "0082033805"
type input "64002834858347"
select select "number:0"
type input "[DATE]"
type input "11:39:57.000"
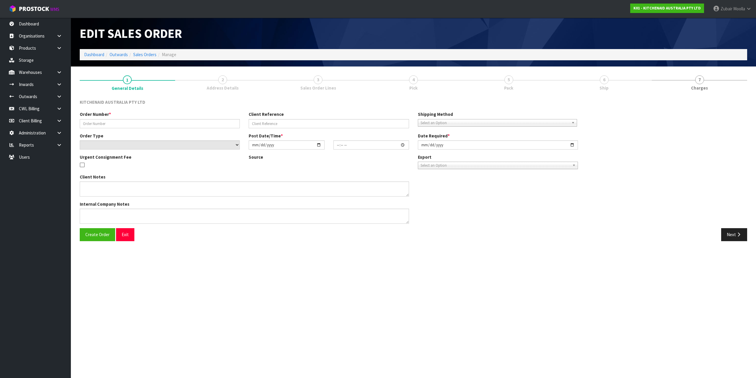
type input "[DATE]"
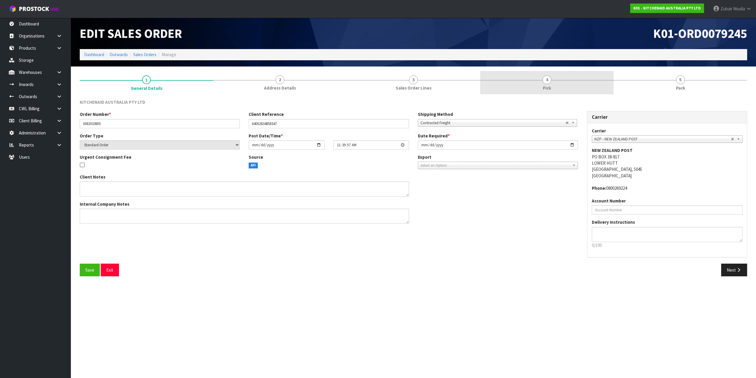
drag, startPoint x: 556, startPoint y: 82, endPoint x: 636, endPoint y: 81, distance: 80.1
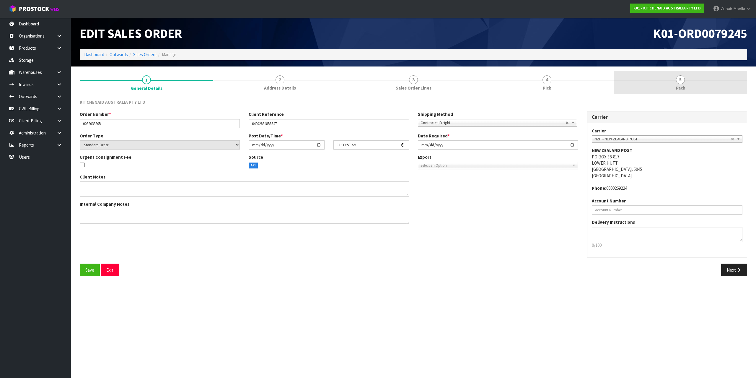
click at [568, 82] on link "4 Pick" at bounding box center [547, 82] width 134 height 23
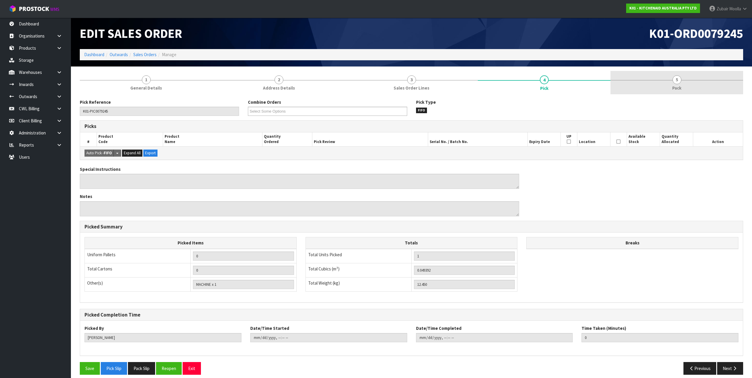
click at [707, 84] on link "5 Pack" at bounding box center [676, 82] width 133 height 23
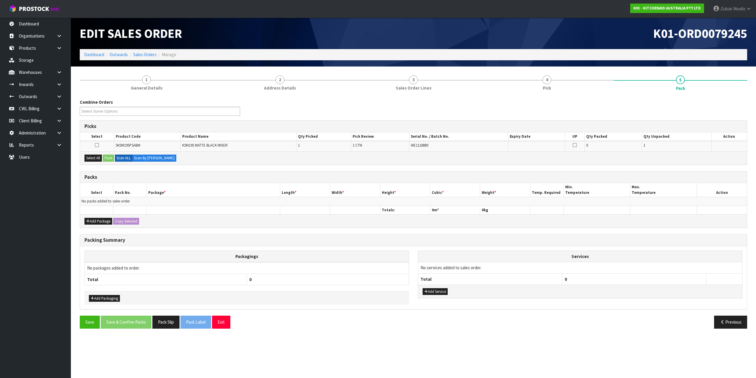
click at [563, 43] on div "K01-ORD0079245" at bounding box center [583, 33] width 338 height 31
click at [98, 156] on button "Select All" at bounding box center [92, 157] width 17 height 7
click at [113, 158] on button "Pack" at bounding box center [108, 157] width 11 height 7
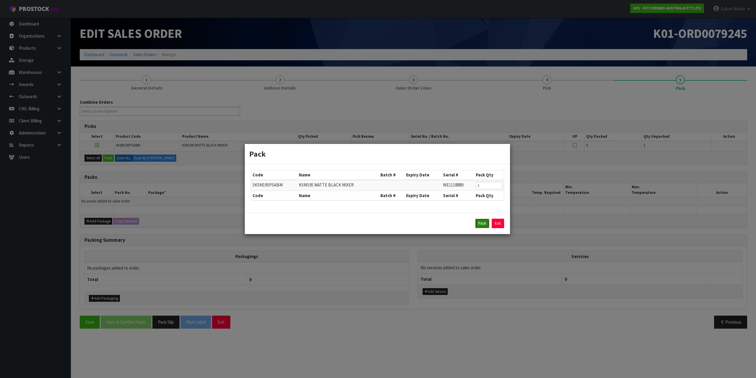
click at [482, 224] on button "Pack" at bounding box center [482, 223] width 14 height 9
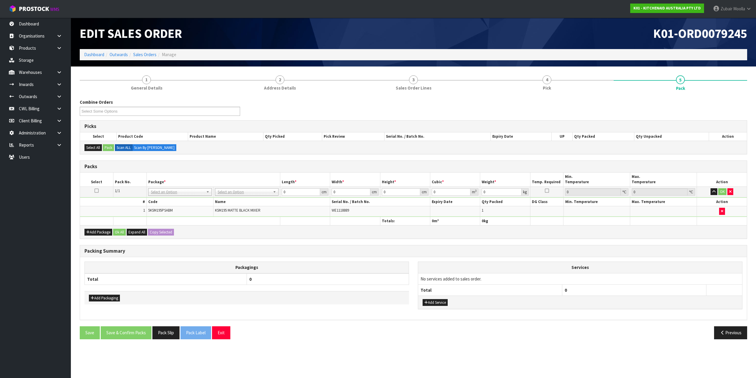
click at [476, 265] on th "Services" at bounding box center [580, 267] width 324 height 11
click at [477, 261] on div "Services No services added to sales order. Total 0 Add Service" at bounding box center [580, 285] width 325 height 48
click at [415, 194] on tr "1/1 NONE 007-001 007-002 007-004 007-009 007-013 007-014 007-015 007-017 007-01…" at bounding box center [413, 191] width 667 height 11
type input "5"
click at [481, 261] on div "Packagings Total 0 Add Packaging Services No services added to sales order. Tot…" at bounding box center [413, 288] width 667 height 63
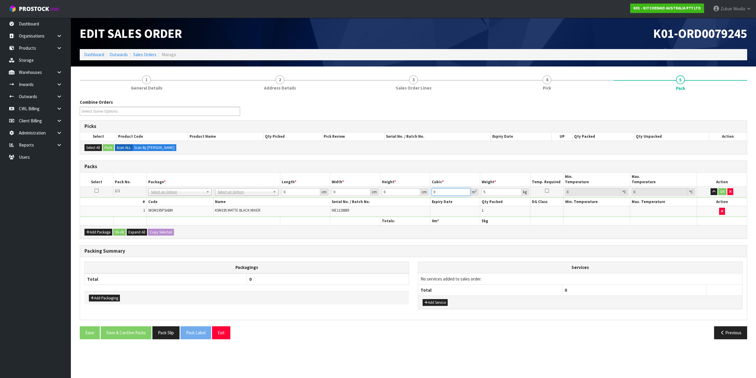
drag, startPoint x: 388, startPoint y: 191, endPoint x: 375, endPoint y: 190, distance: 12.1
click at [375, 190] on tr "1/1 NONE 007-001 007-002 007-004 007-009 007-013 007-014 007-015 007-017 007-01…" at bounding box center [413, 191] width 667 height 11
type input "25"
click at [427, 245] on div "Combine Orders K01-ORD0079150 K01-ORD0079204 K01-ORD0079205 K01-ORD0079206 K01-…" at bounding box center [414, 221] width 668 height 245
drag, startPoint x: 401, startPoint y: 196, endPoint x: 386, endPoint y: 196, distance: 14.8
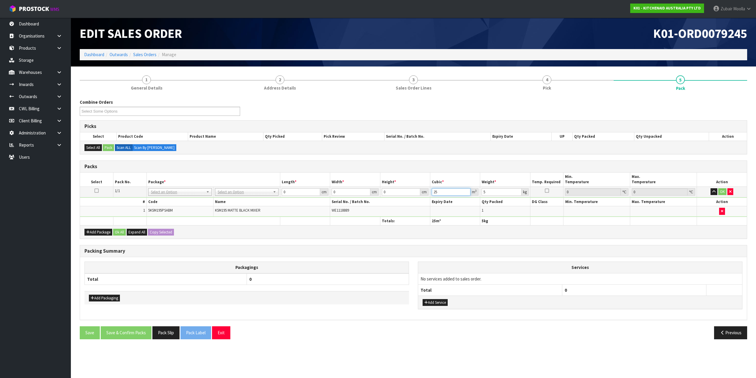
click at [388, 196] on tr "1/1 NONE 007-001 007-002 007-004 007-009 007-013 007-014 007-015 007-017 007-01…" at bounding box center [413, 191] width 667 height 11
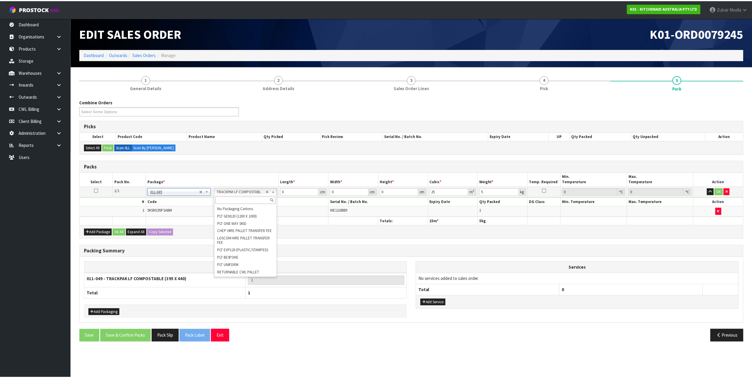
scroll to position [659, 0]
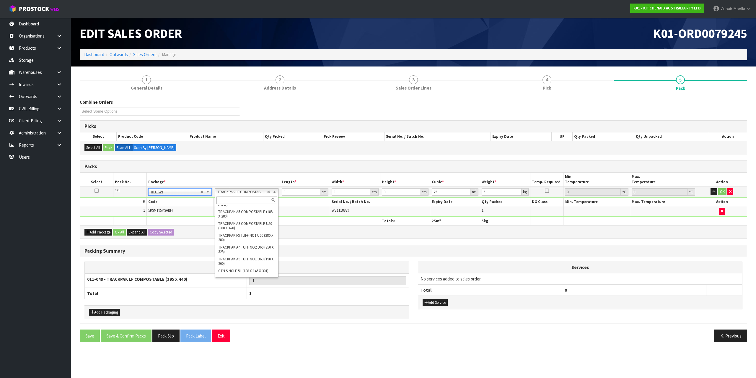
type input "39.5"
type input "44"
type input "0.01"
type input "0.000017"
click at [535, 254] on h3 "Packing Summary" at bounding box center [413, 251] width 658 height 6
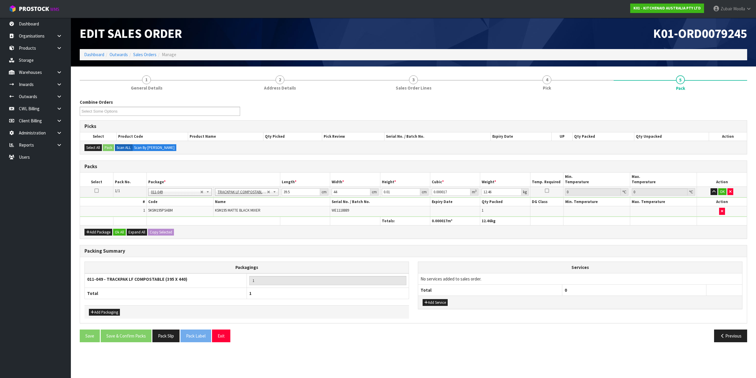
click at [536, 254] on div "Packing Summary" at bounding box center [413, 251] width 667 height 12
click at [722, 209] on icon "button" at bounding box center [722, 211] width 2 height 4
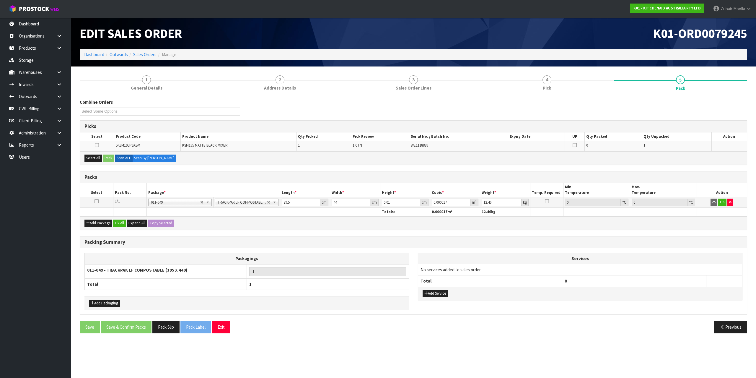
type input "0.01"
click at [492, 224] on div "Add Package Ok All Expand All Copy Selected" at bounding box center [413, 222] width 667 height 13
click at [731, 201] on icon "button" at bounding box center [730, 202] width 2 height 4
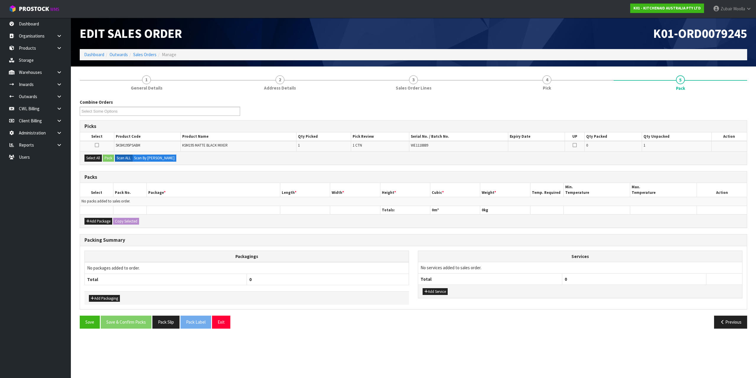
click at [689, 228] on div "Packs Select Pack No. Package * Length * Width * Height * Cubic * Weight * Temp…" at bounding box center [414, 199] width 668 height 57
click at [689, 225] on div "Add Package Copy Selected" at bounding box center [413, 220] width 667 height 13
drag, startPoint x: 180, startPoint y: 84, endPoint x: 287, endPoint y: 61, distance: 109.8
click at [180, 84] on link "1 General Details" at bounding box center [147, 82] width 134 height 23
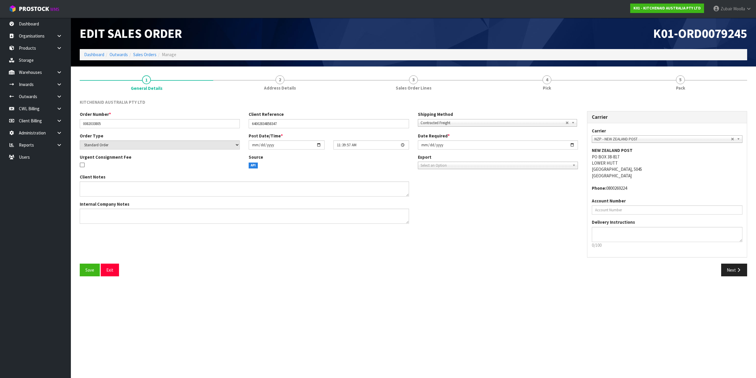
click at [324, 46] on div "Edit Sales Order" at bounding box center [244, 33] width 338 height 31
click at [325, 46] on div "Edit Sales Order" at bounding box center [244, 33] width 338 height 31
click at [586, 93] on link "4 Pick" at bounding box center [547, 82] width 134 height 23
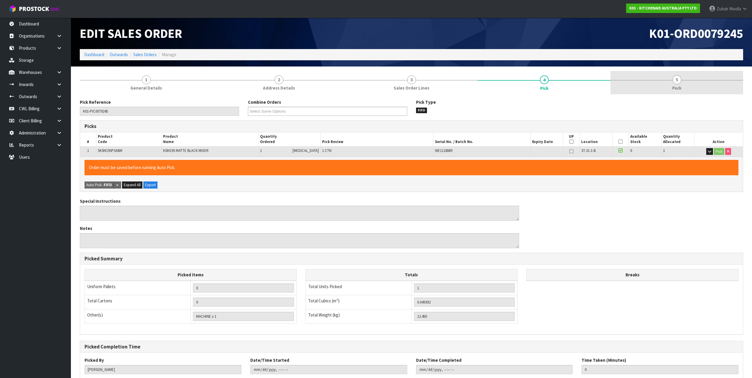
click at [681, 87] on link "5 Pack" at bounding box center [676, 82] width 133 height 23
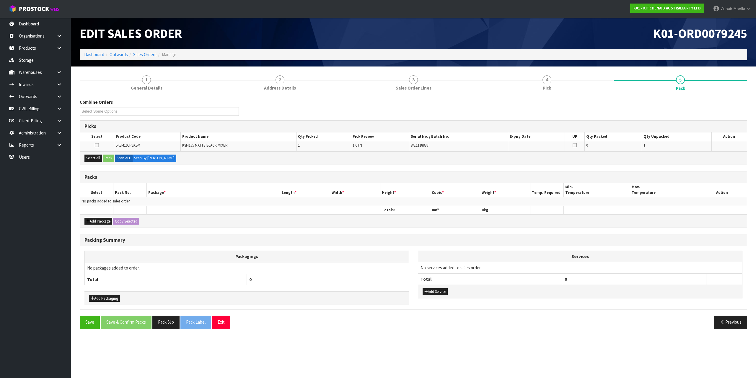
click at [617, 167] on div "Combine Orders K01-ORD0079150 K01-ORD0079204 K01-ORD0079205 K01-ORD0079206 K01-…" at bounding box center [414, 216] width 668 height 234
click at [35, 25] on link "Dashboard" at bounding box center [35, 24] width 71 height 12
click at [431, 25] on div "K01-ORD0079245" at bounding box center [583, 33] width 338 height 31
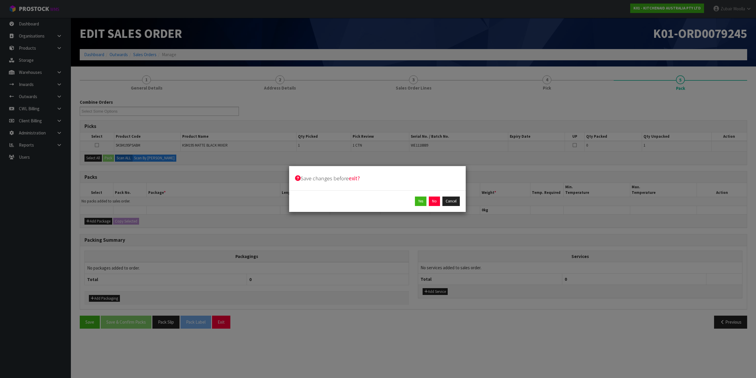
click at [431, 25] on body "Save changes before exit? Yes No Cancel Toggle navigation ProStock WMS K01 - KI…" at bounding box center [378, 189] width 756 height 378
click at [432, 201] on button "No" at bounding box center [434, 200] width 11 height 9
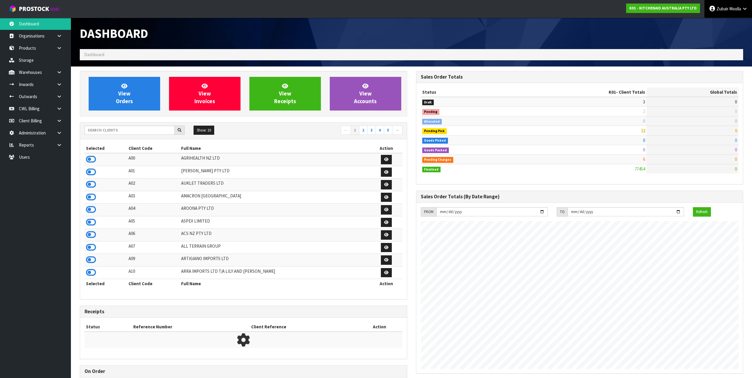
scroll to position [448, 336]
click at [730, 4] on link "[PERSON_NAME]" at bounding box center [728, 9] width 48 height 18
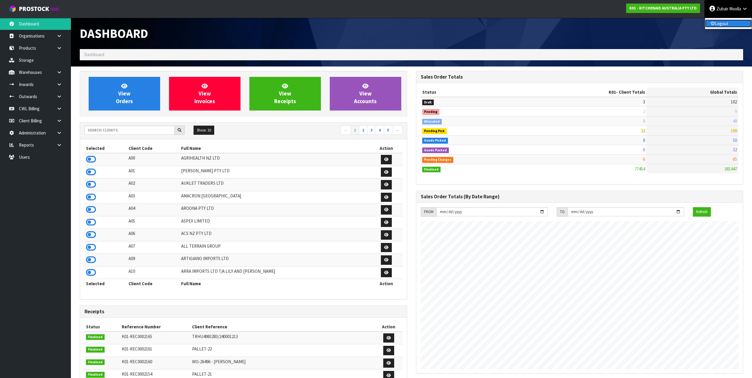
click at [736, 24] on link "Logout" at bounding box center [728, 23] width 47 height 8
click at [728, 59] on ol "Dashboard" at bounding box center [411, 54] width 663 height 11
